Goal: Task Accomplishment & Management: Use online tool/utility

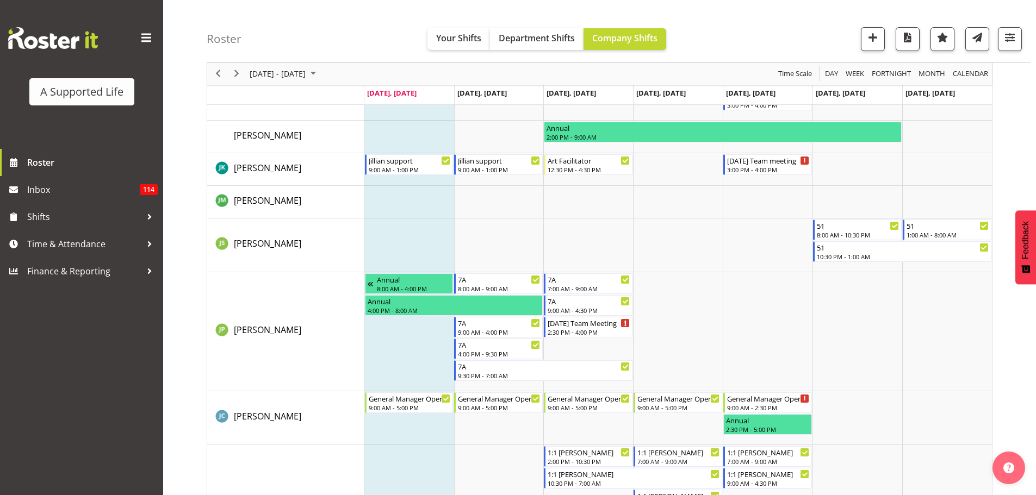
scroll to position [2991, 0]
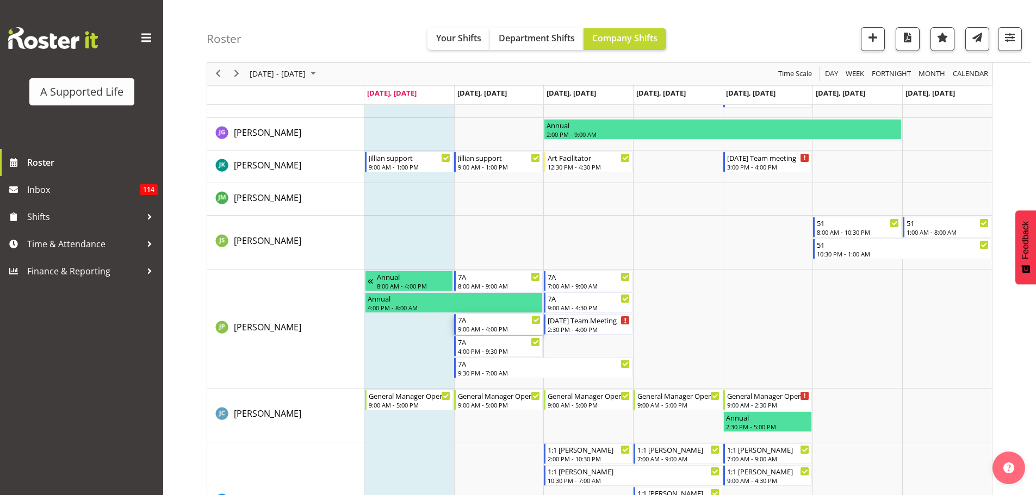
click at [477, 322] on div "7A" at bounding box center [499, 319] width 83 height 11
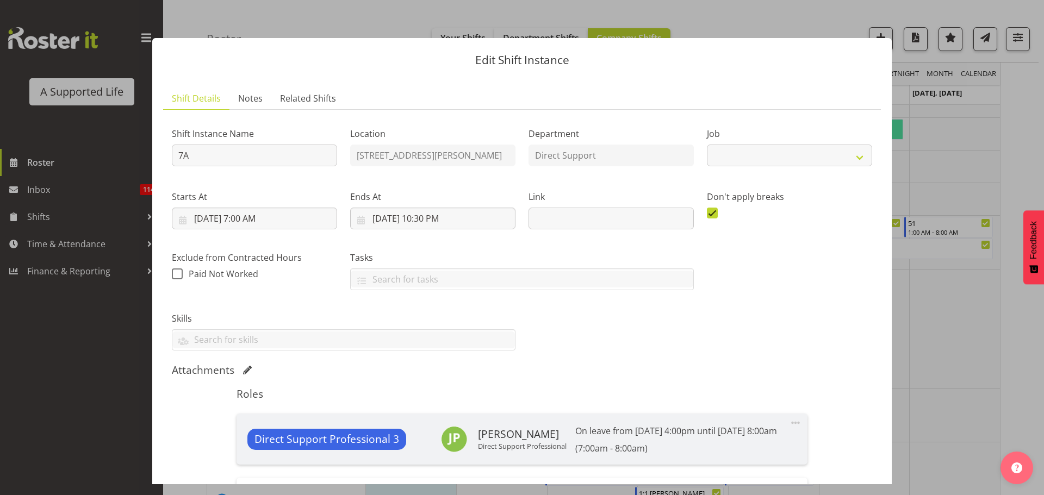
select select "4112"
click at [1028, 18] on button "button" at bounding box center [1024, 19] width 17 height 17
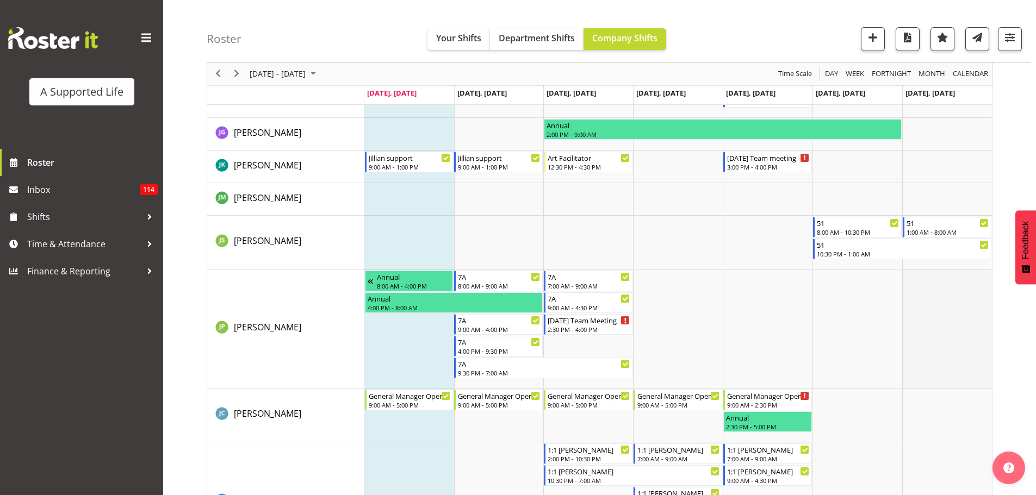
click at [957, 337] on td "Timeline Week of October 6, 2025" at bounding box center [947, 329] width 90 height 119
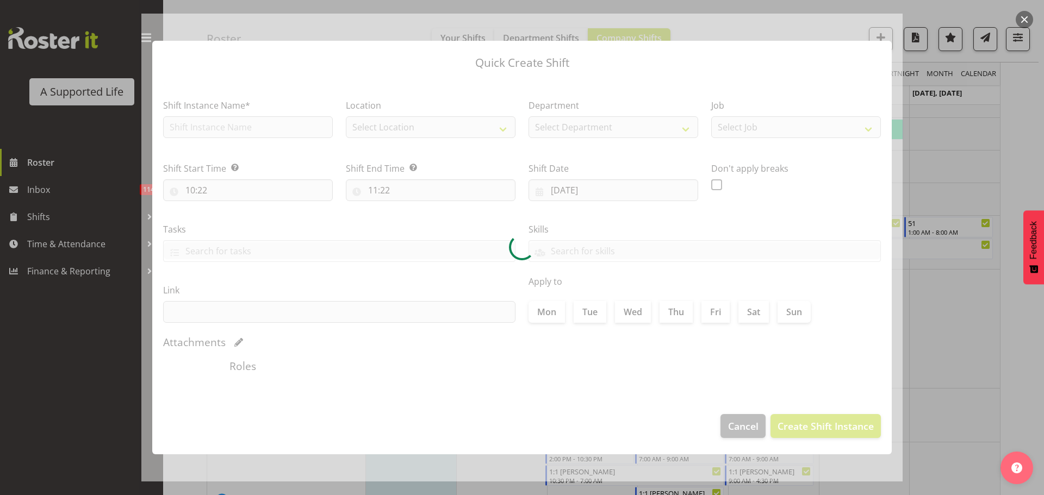
type input "[DATE]"
checkbox input "true"
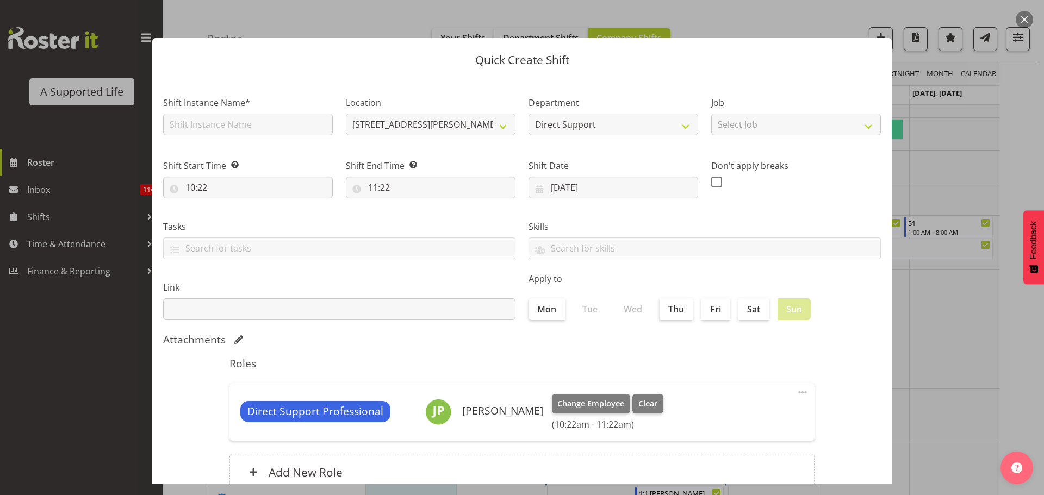
click at [1029, 18] on button "button" at bounding box center [1024, 19] width 17 height 17
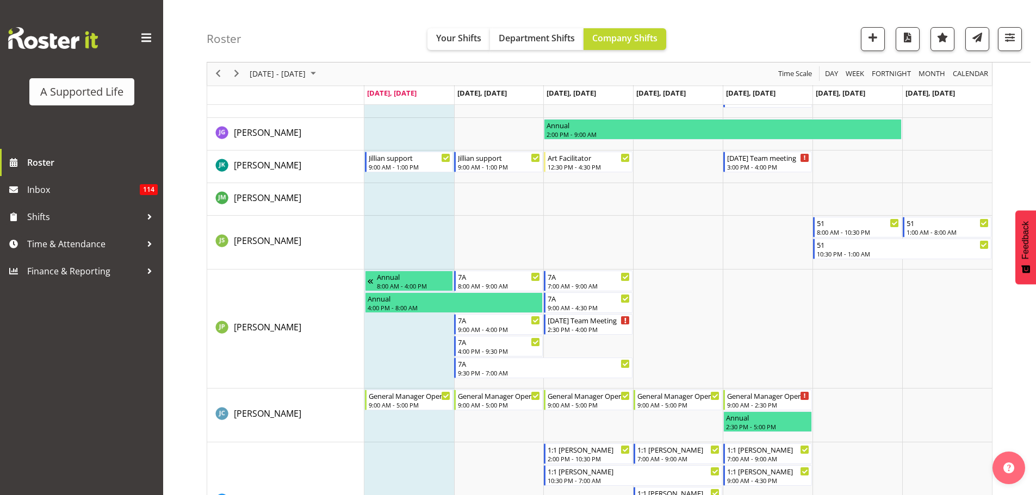
click at [1018, 330] on div "[DATE] - [DATE] [DATE] Day Week Fortnight Month calendar Month Agenda Time Scal…" at bounding box center [621, 447] width 829 height 6676
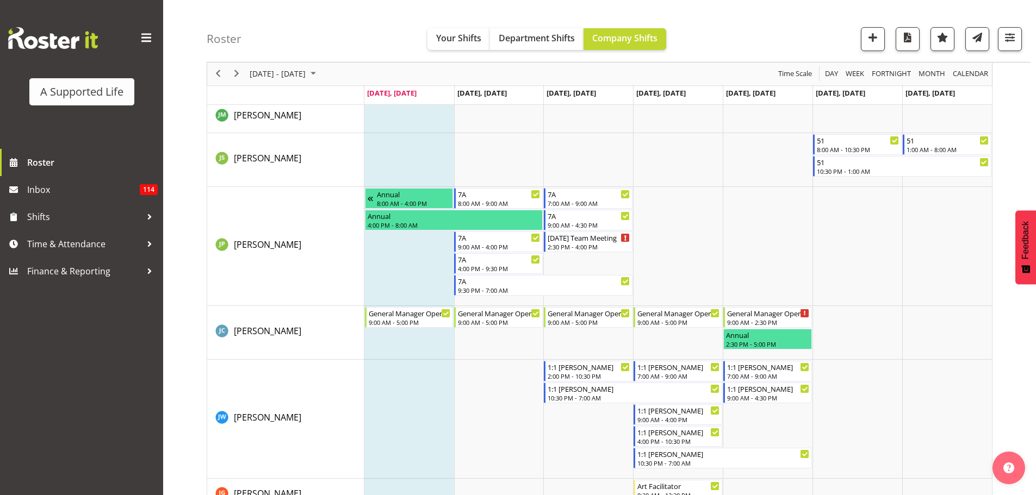
scroll to position [3100, 0]
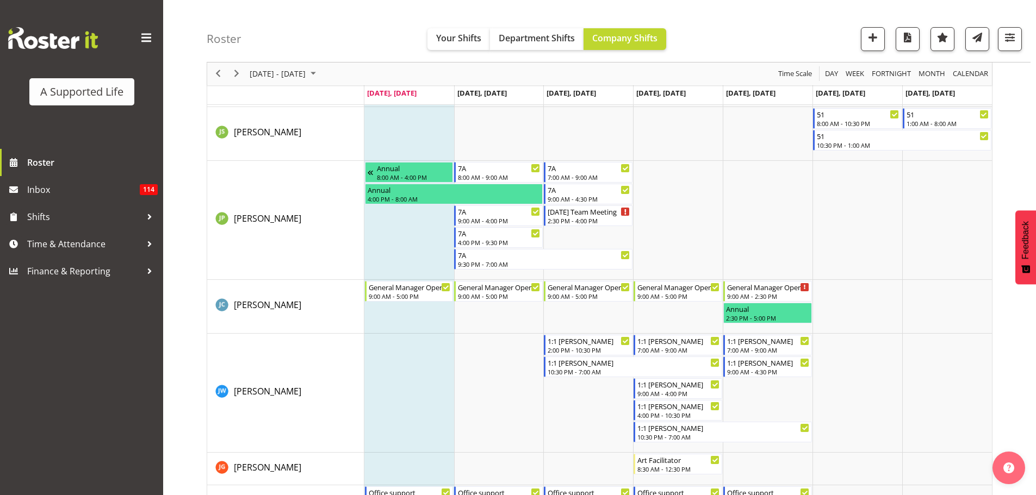
click at [1010, 318] on div "[DATE] - [DATE] [DATE] Day Week Fortnight Month calendar Month Agenda Time Scal…" at bounding box center [621, 338] width 829 height 6676
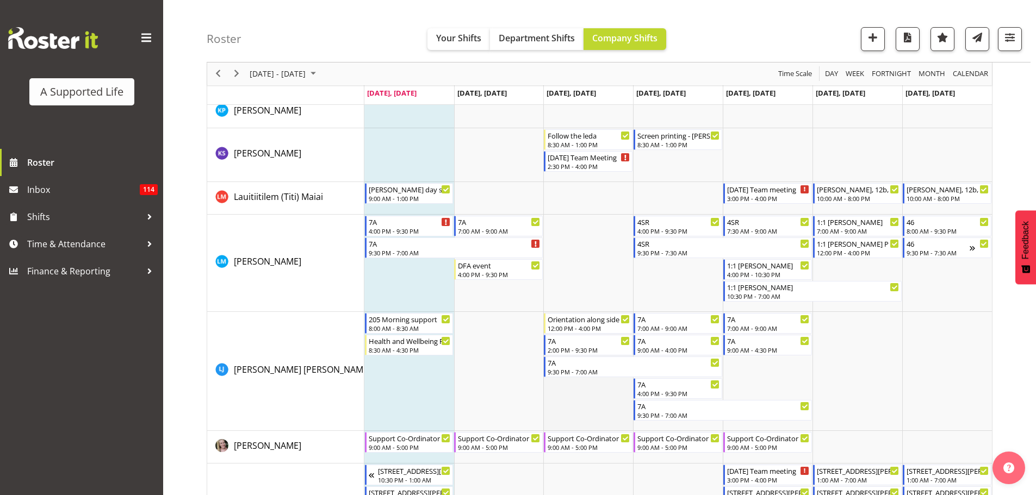
scroll to position [3753, 0]
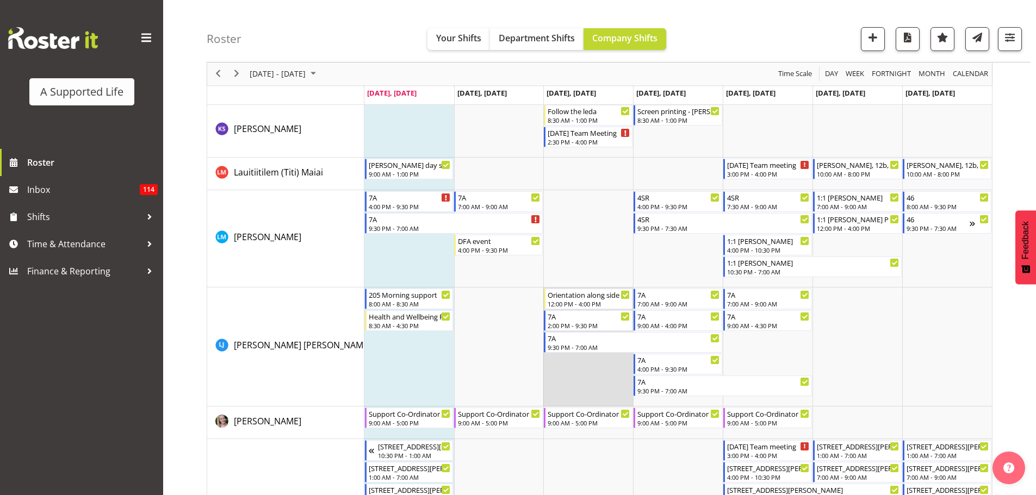
click at [605, 379] on td "Timeline Week of October 6, 2025" at bounding box center [588, 347] width 90 height 119
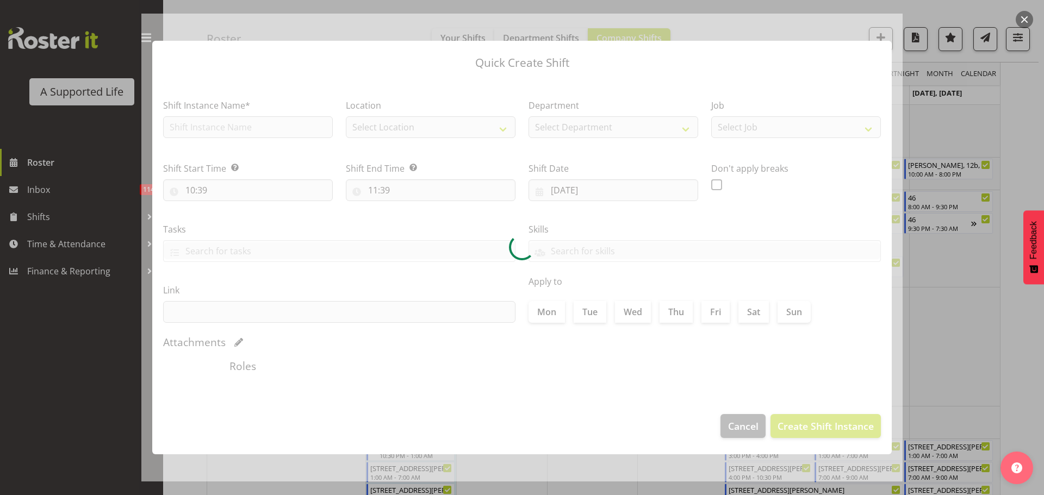
type input "[DATE]"
checkbox input "true"
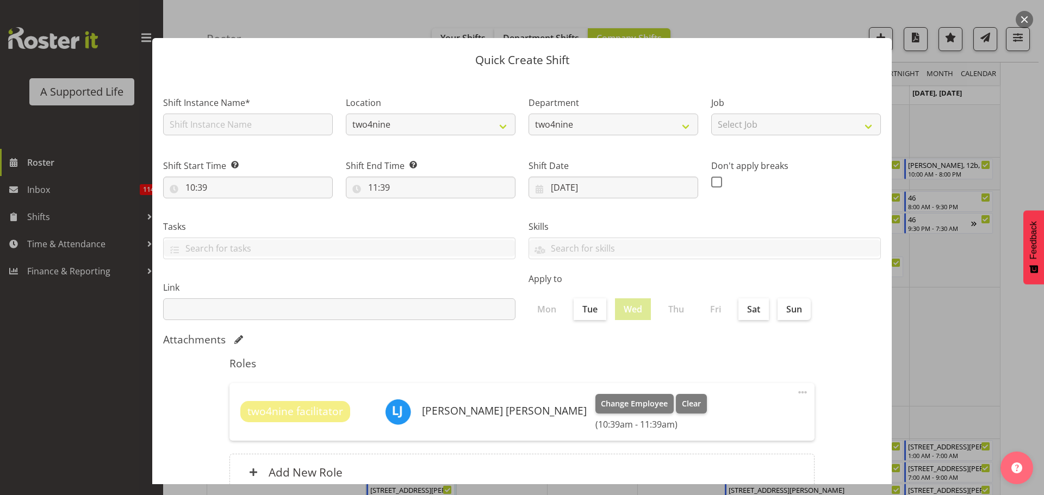
click at [1026, 18] on button "button" at bounding box center [1024, 19] width 17 height 17
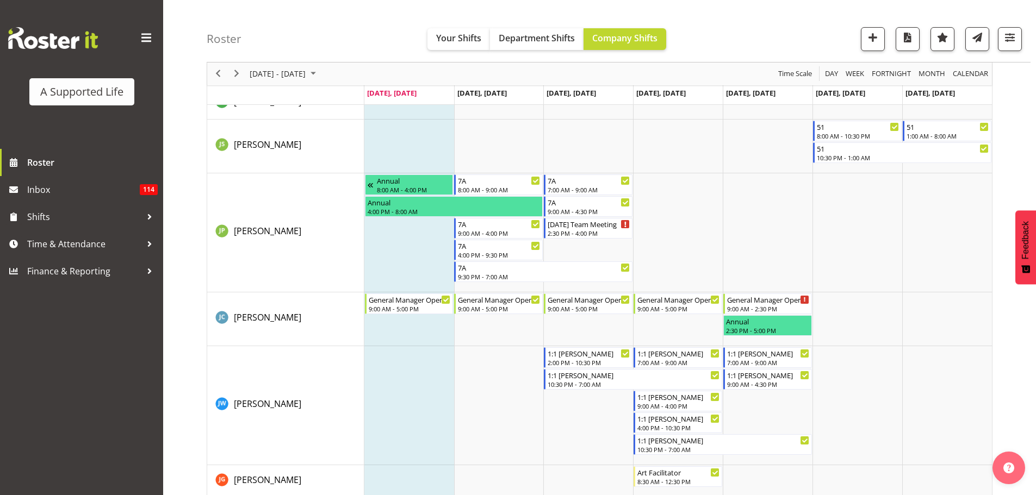
scroll to position [3046, 0]
